Goal: Task Accomplishment & Management: Manage account settings

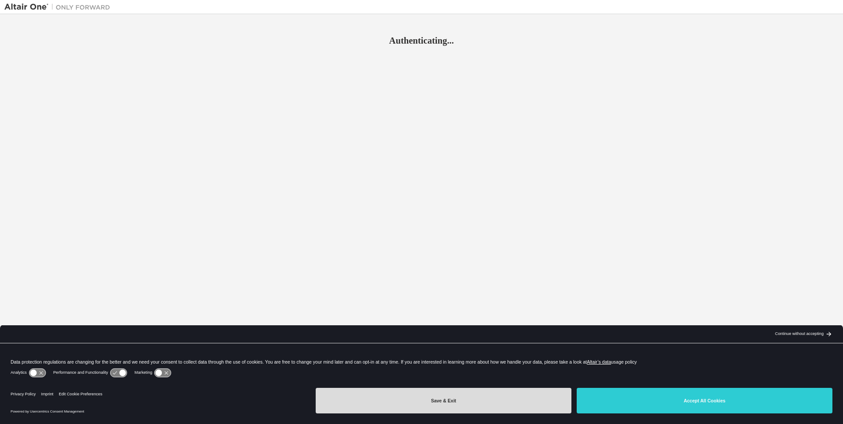
click at [463, 409] on button "Save & Exit" at bounding box center [444, 401] width 256 height 26
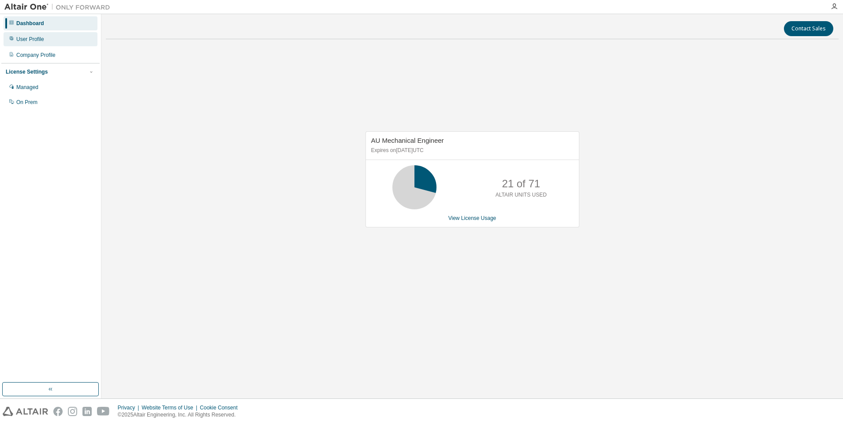
click at [30, 45] on div "User Profile" at bounding box center [51, 39] width 94 height 14
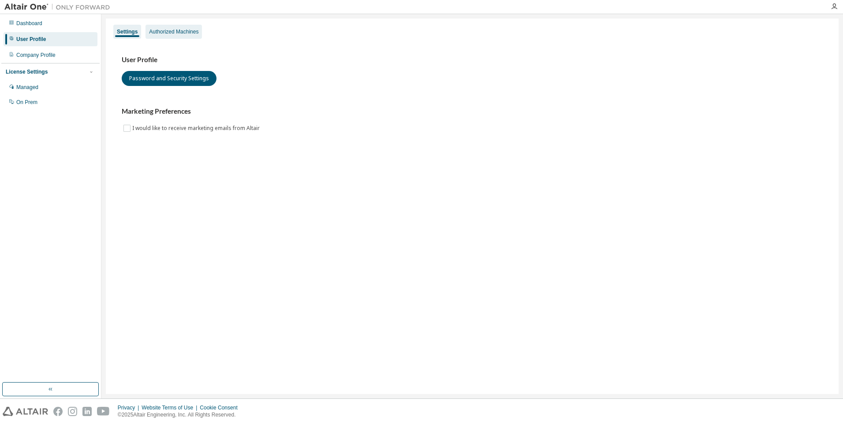
click at [159, 34] on div "Authorized Machines" at bounding box center [173, 31] width 49 height 7
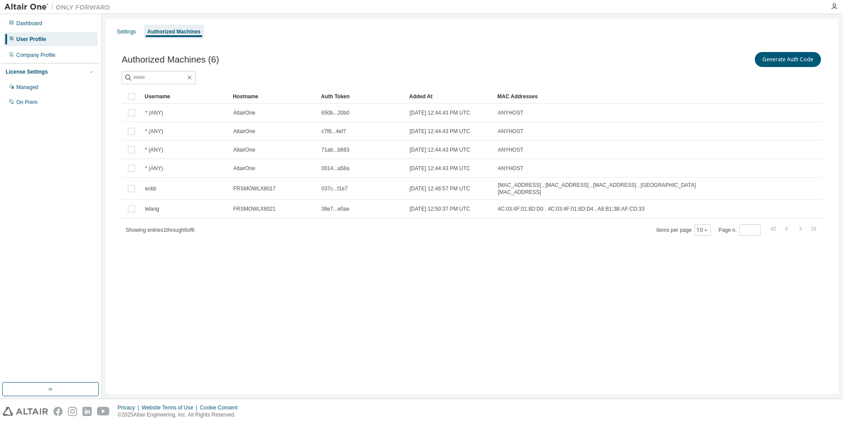
click at [477, 259] on div "Settings Authorized Machines Authorized Machines (6) Generate Auth Code Clear L…" at bounding box center [472, 207] width 733 height 376
click at [792, 63] on button "Generate Auth Code" at bounding box center [788, 59] width 66 height 15
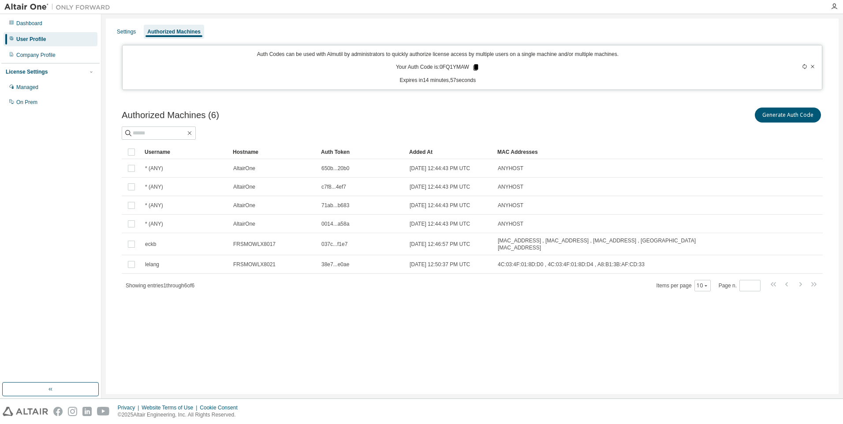
click at [479, 66] on icon at bounding box center [476, 68] width 8 height 8
click at [570, 133] on div at bounding box center [472, 133] width 701 height 13
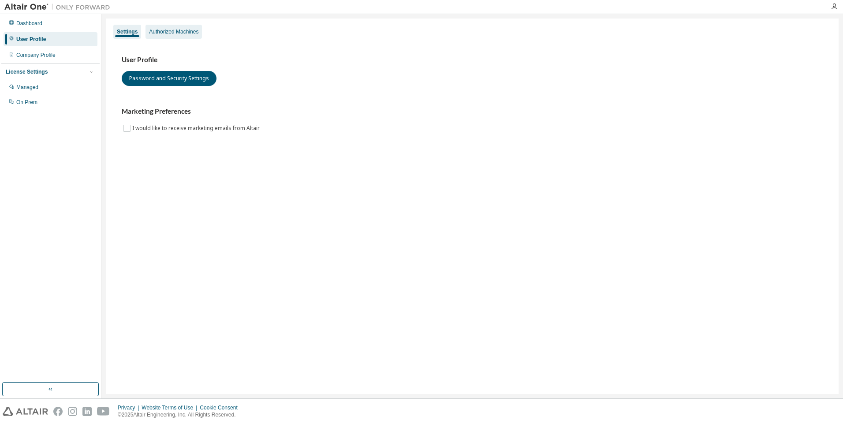
click at [174, 28] on div "Authorized Machines" at bounding box center [173, 31] width 49 height 7
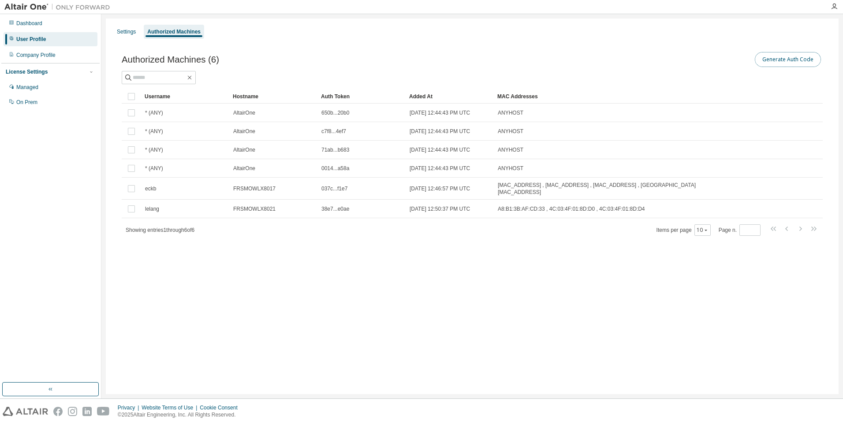
click at [780, 61] on button "Generate Auth Code" at bounding box center [788, 59] width 66 height 15
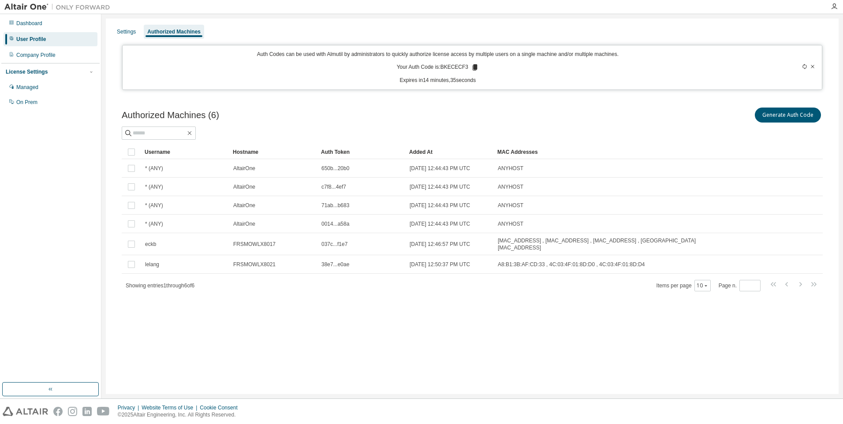
click at [461, 68] on p "Your Auth Code is: BKECECF3" at bounding box center [438, 68] width 82 height 8
copy p "BKECECF3"
click at [69, 37] on div "User Profile" at bounding box center [51, 39] width 94 height 14
click at [52, 47] on div "Dashboard User Profile Company Profile License Settings Managed On Prem" at bounding box center [50, 62] width 98 height 95
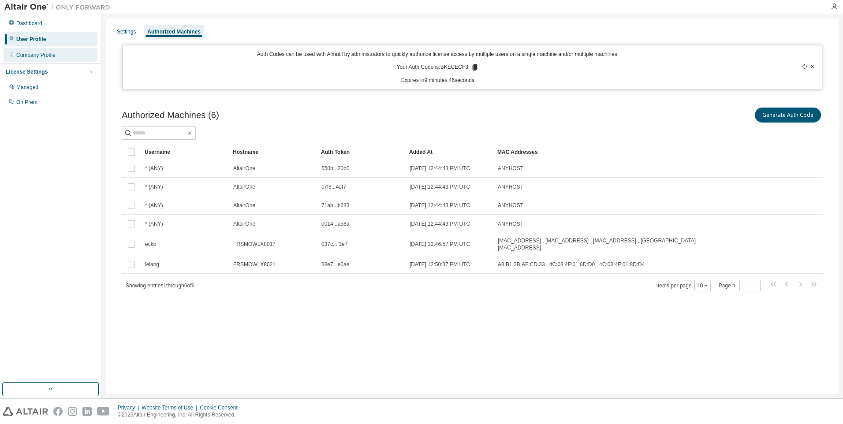
click at [52, 58] on div "Company Profile" at bounding box center [35, 55] width 39 height 7
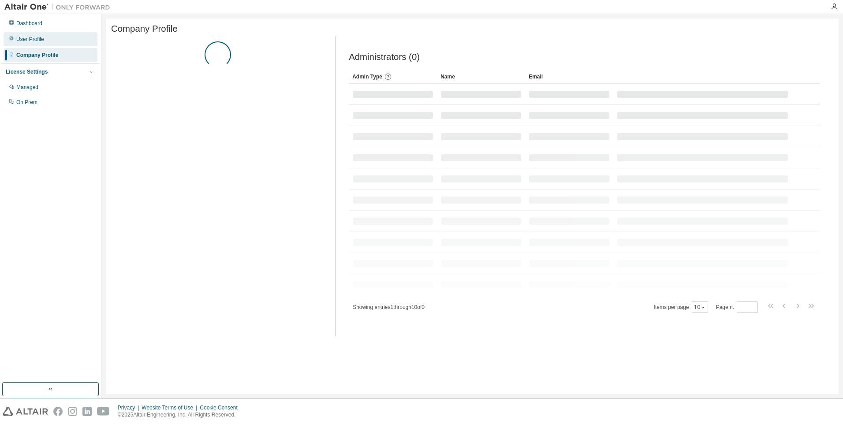
click at [56, 40] on div "User Profile" at bounding box center [51, 39] width 94 height 14
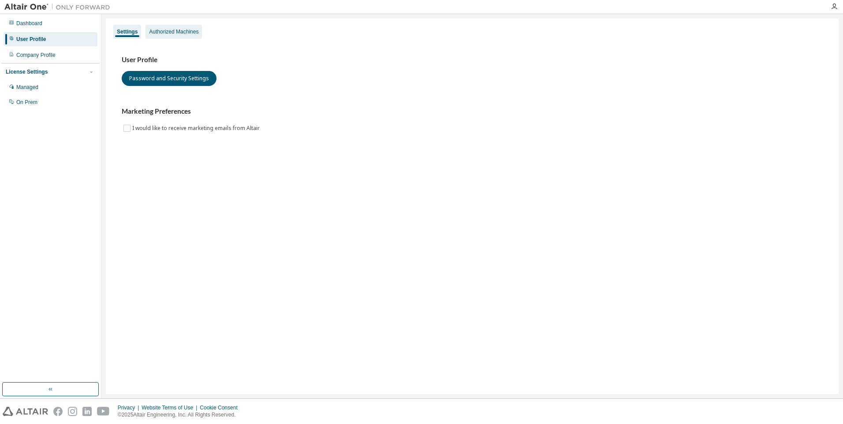
click at [174, 35] on div "Authorized Machines" at bounding box center [174, 32] width 56 height 14
